Goal: Transaction & Acquisition: Purchase product/service

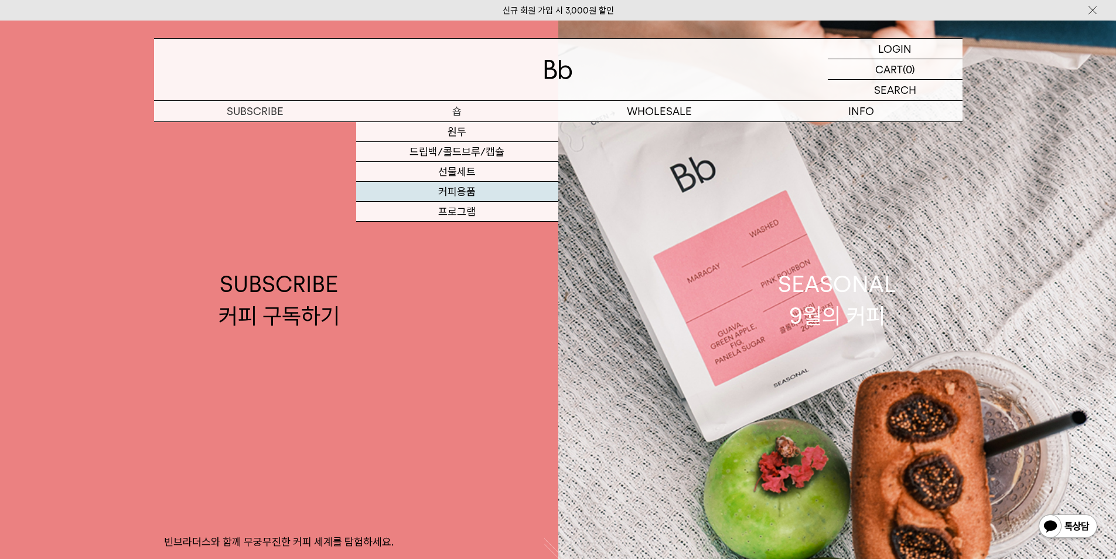
click at [498, 186] on link "커피용품" at bounding box center [457, 192] width 202 height 20
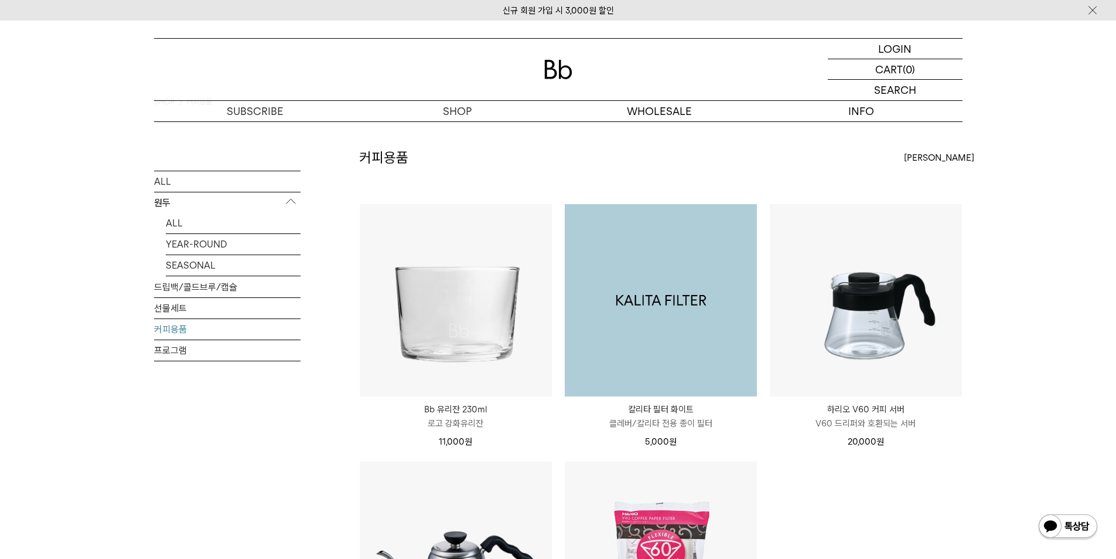
scroll to position [59, 0]
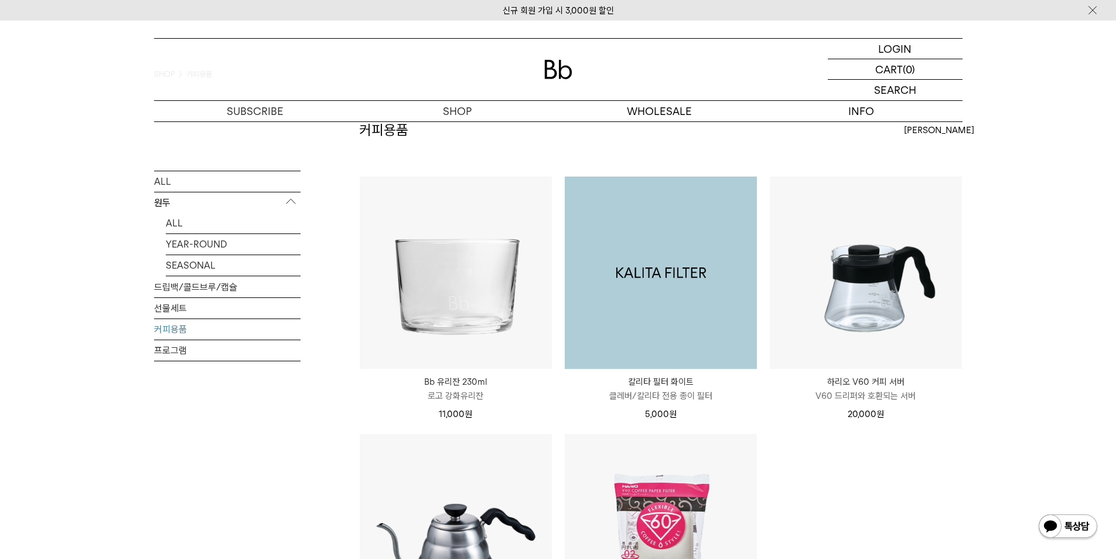
click at [672, 367] on img at bounding box center [661, 272] width 192 height 192
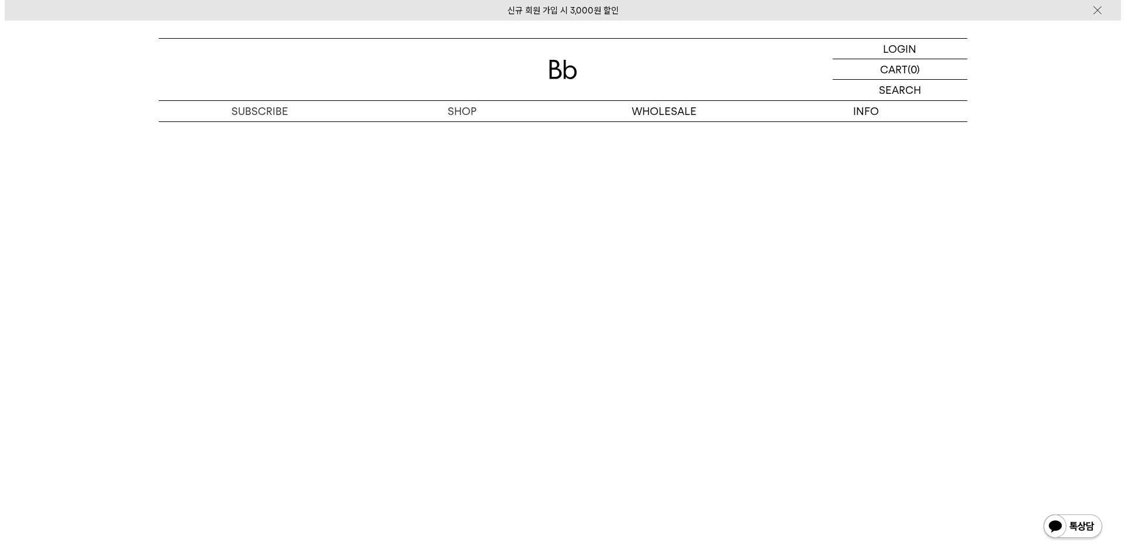
scroll to position [1211, 0]
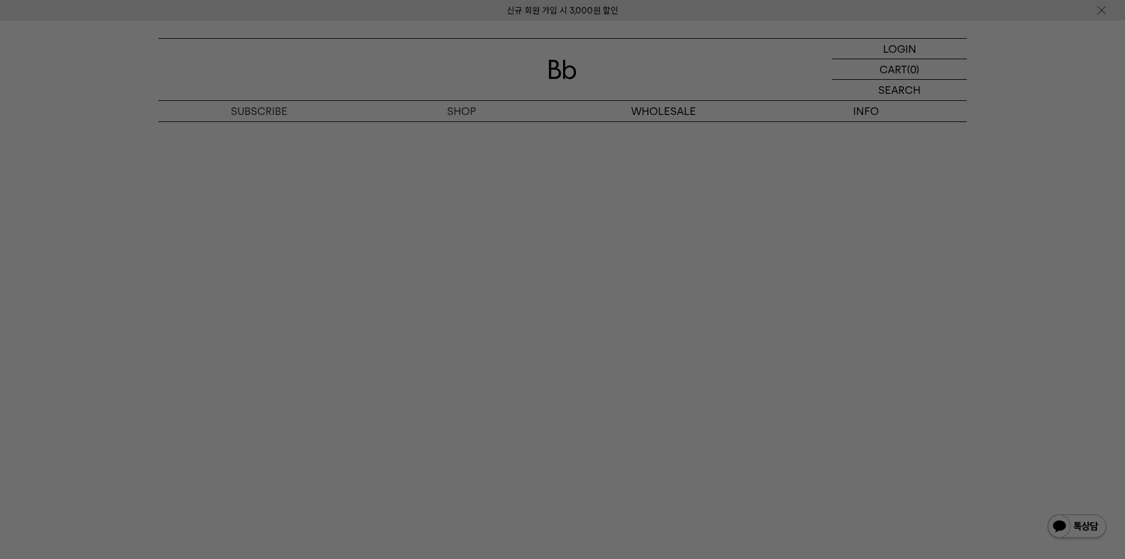
click at [444, 403] on div at bounding box center [562, 279] width 1125 height 559
